Goal: Information Seeking & Learning: Find specific fact

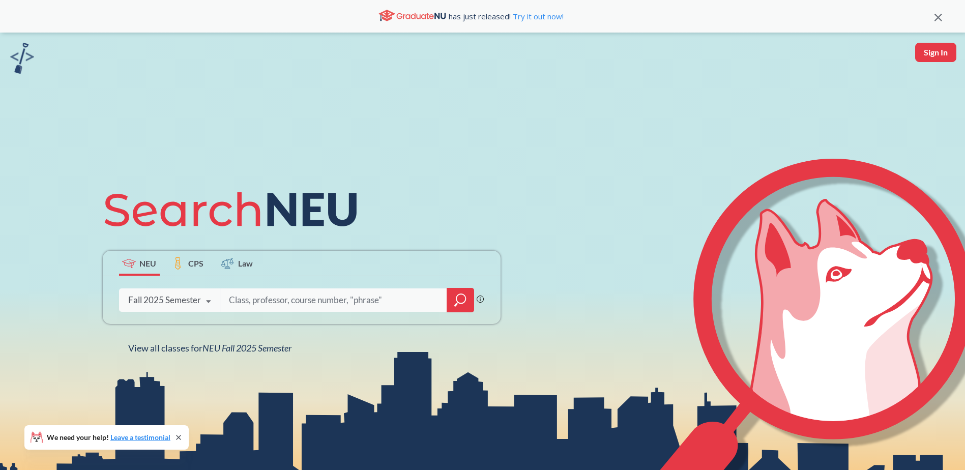
click at [257, 303] on input "search" at bounding box center [334, 299] width 212 height 21
type input "musc1001"
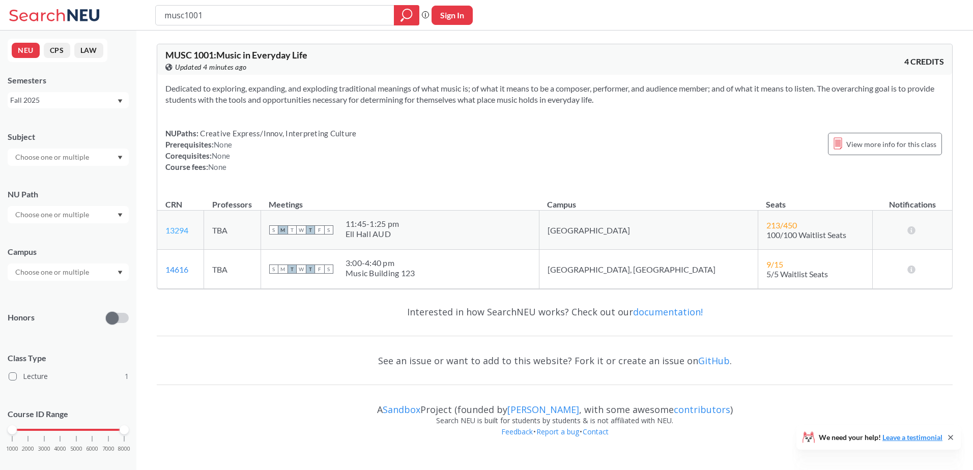
click at [181, 228] on link "13294" at bounding box center [176, 230] width 23 height 10
click at [41, 13] on icon at bounding box center [56, 15] width 95 height 20
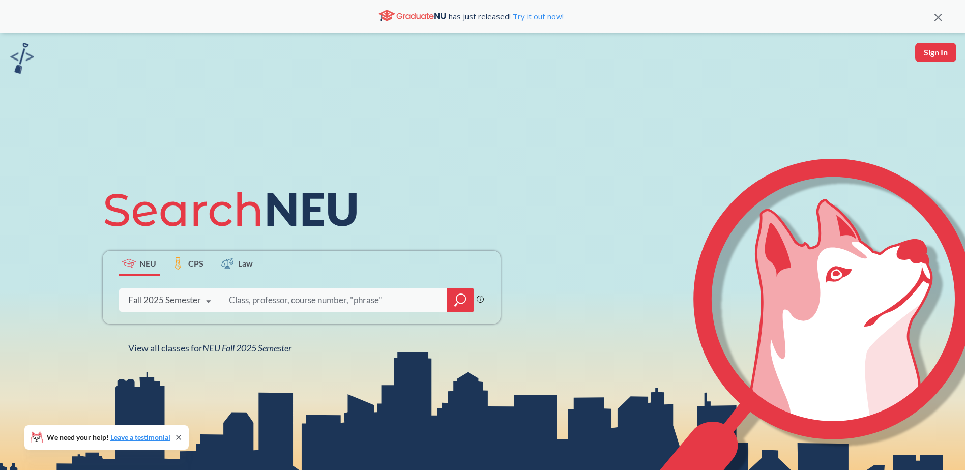
drag, startPoint x: 665, startPoint y: 339, endPoint x: 621, endPoint y: 339, distance: 44.3
click at [666, 339] on icon at bounding box center [817, 342] width 338 height 367
click at [243, 300] on input "search" at bounding box center [334, 299] width 212 height 21
click at [323, 303] on input "search" at bounding box center [334, 299] width 212 height 21
type input "MUSI 1230"
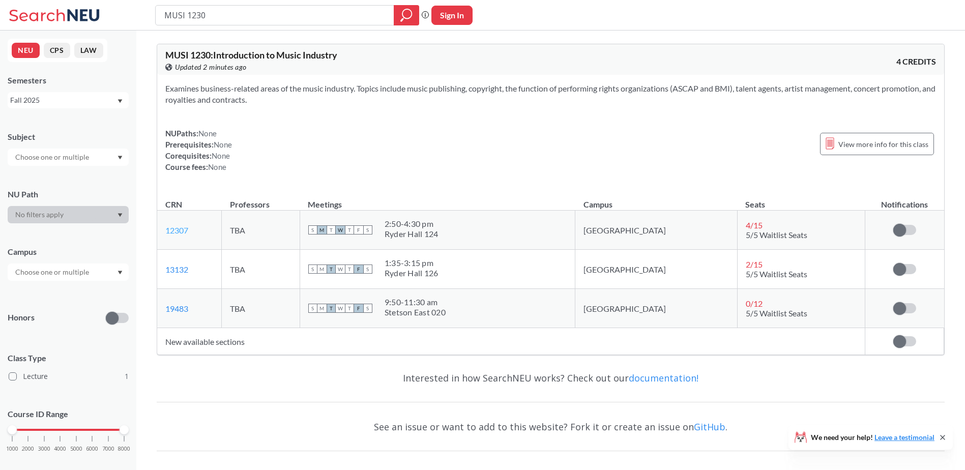
click at [182, 230] on link "12307" at bounding box center [176, 230] width 23 height 10
drag, startPoint x: 217, startPoint y: 21, endPoint x: 141, endPoint y: 19, distance: 75.3
click at [141, 19] on div "MUSI 1230 Phrase search guarantees the exact search appears in the results. Ex.…" at bounding box center [482, 15] width 965 height 31
type input "[PERSON_NAME]"
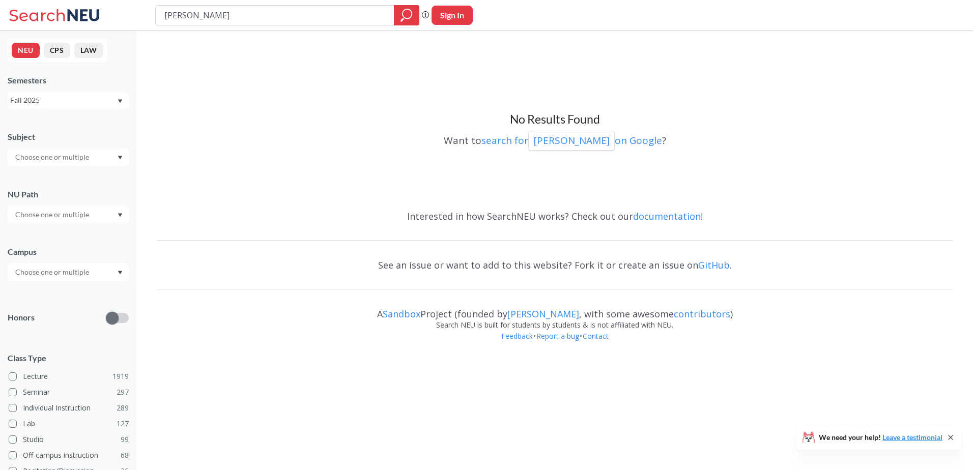
drag, startPoint x: 224, startPoint y: 17, endPoint x: 154, endPoint y: 14, distance: 70.3
click at [154, 14] on div "nina Phrase search guarantees the exact search appears in the results. Ex. If y…" at bounding box center [486, 15] width 973 height 31
click at [65, 15] on icon at bounding box center [56, 15] width 95 height 20
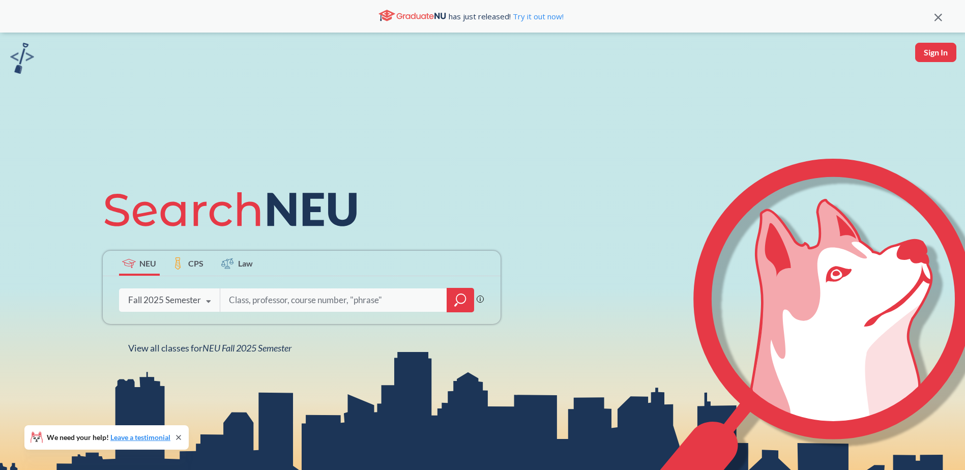
click at [256, 305] on input "search" at bounding box center [334, 299] width 212 height 21
type input "Nina"
click at [185, 298] on div "Fall 2025 Semester" at bounding box center [164, 300] width 73 height 11
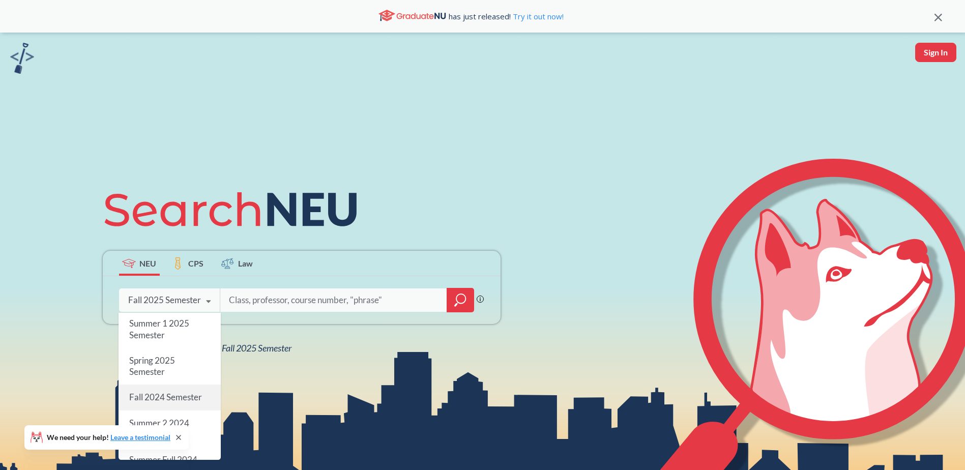
scroll to position [102, 0]
click at [175, 374] on div "Spring 2025 Semester" at bounding box center [170, 365] width 102 height 37
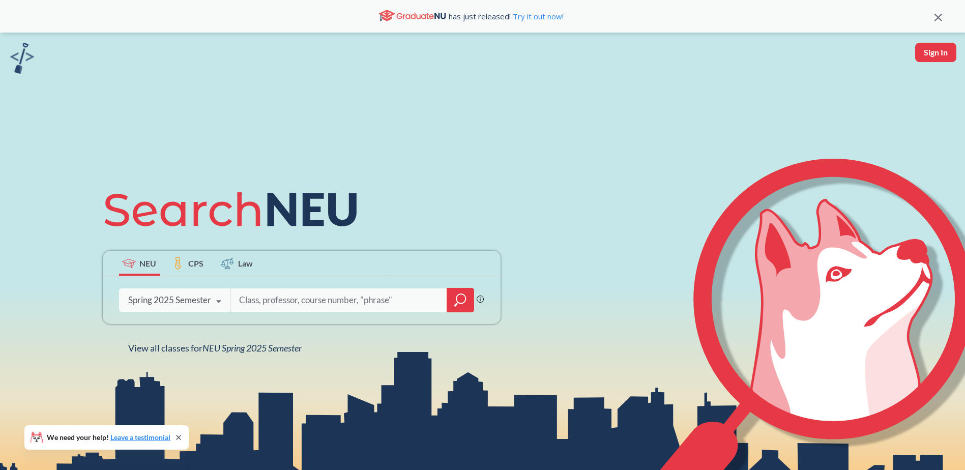
click at [257, 298] on input "search" at bounding box center [338, 299] width 201 height 21
type input "[PERSON_NAME]"
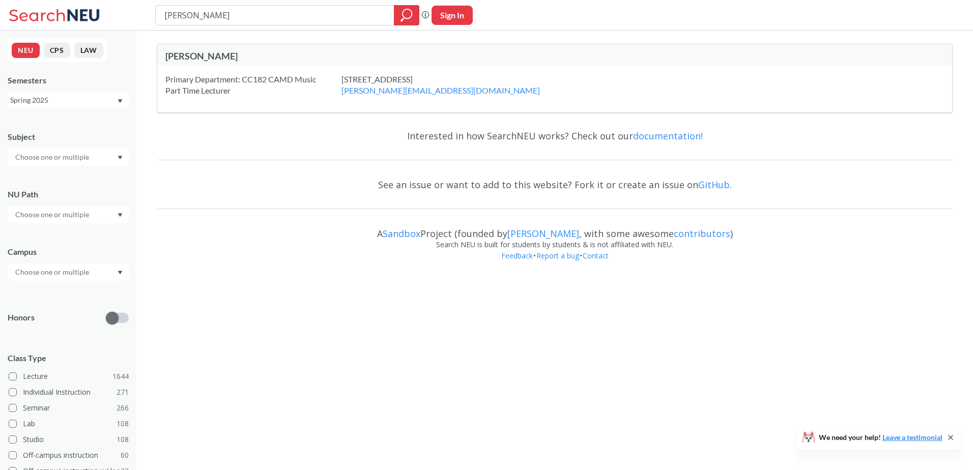
drag, startPoint x: 238, startPoint y: 15, endPoint x: 177, endPoint y: 16, distance: 61.6
click at [177, 16] on input "[PERSON_NAME]" at bounding box center [274, 15] width 223 height 17
click at [235, 84] on div "Primary Department: CC182 CAMD Music Part Time Lecturer" at bounding box center [253, 85] width 176 height 22
click at [186, 57] on div "[PERSON_NAME]" at bounding box center [359, 55] width 389 height 11
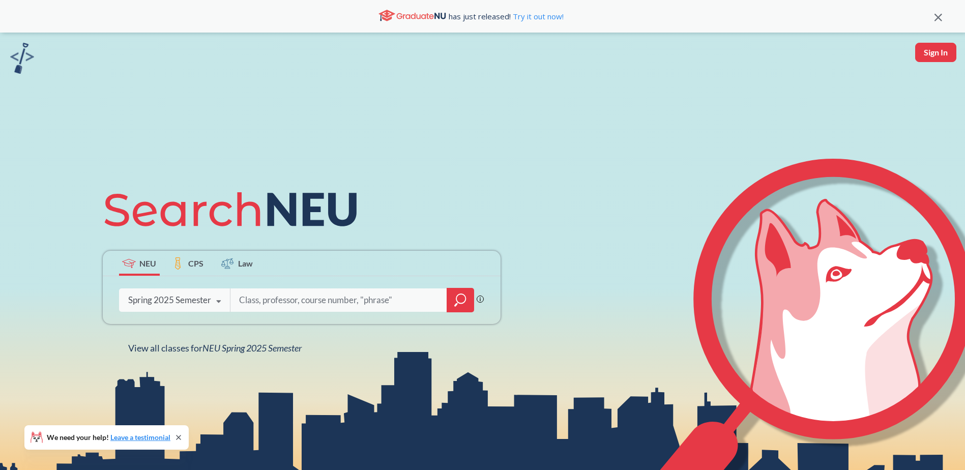
click at [207, 304] on div "Spring 2025 Semester" at bounding box center [169, 300] width 83 height 11
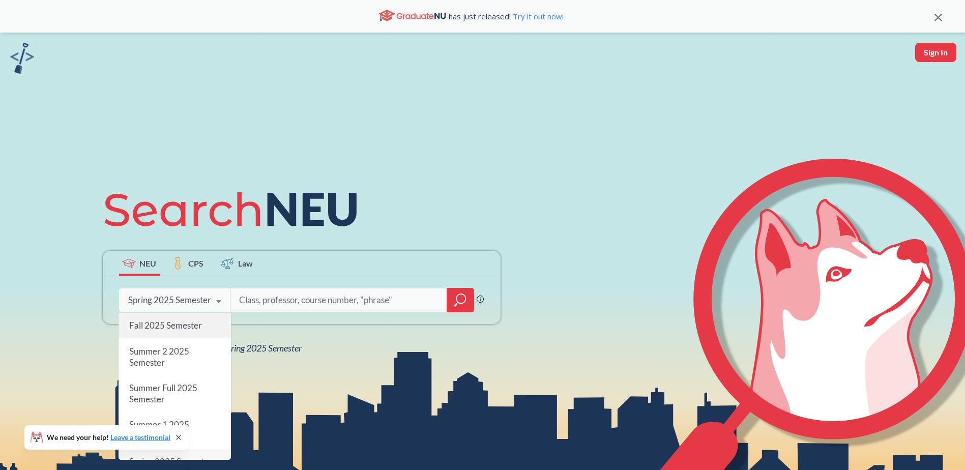
click at [168, 329] on span "Fall 2025 Semester" at bounding box center [165, 325] width 73 height 11
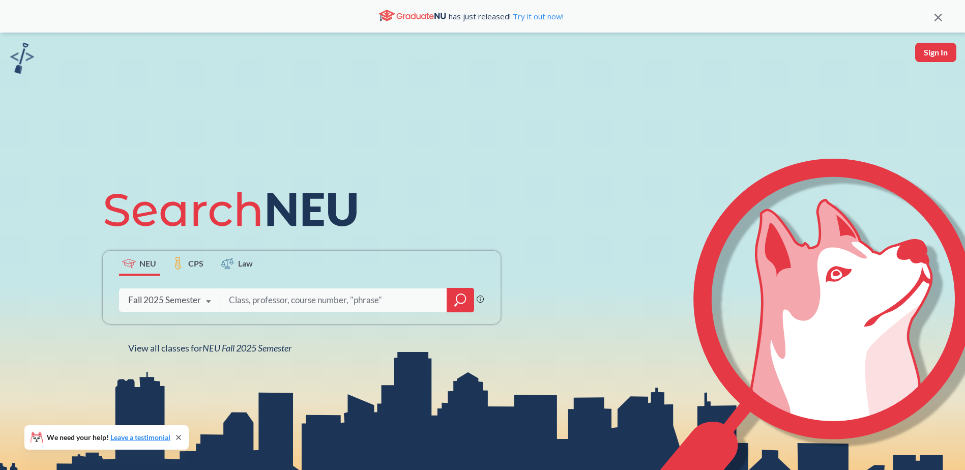
click at [281, 295] on input "search" at bounding box center [334, 299] width 212 height 21
click at [299, 303] on input "search" at bounding box center [334, 299] width 212 height 21
type input "musi1230"
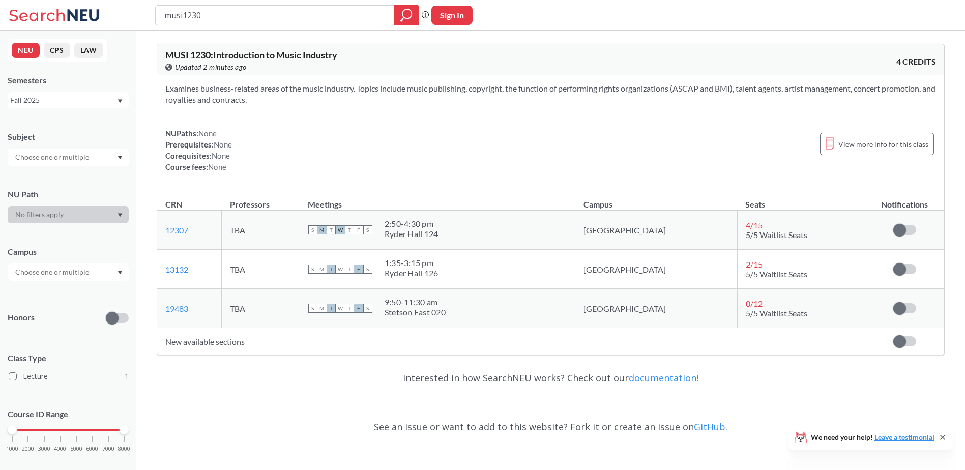
click at [189, 231] on td "12307 View this section on Banner." at bounding box center [189, 230] width 65 height 39
click at [177, 230] on link "12307" at bounding box center [176, 230] width 23 height 10
